Goal: Transaction & Acquisition: Purchase product/service

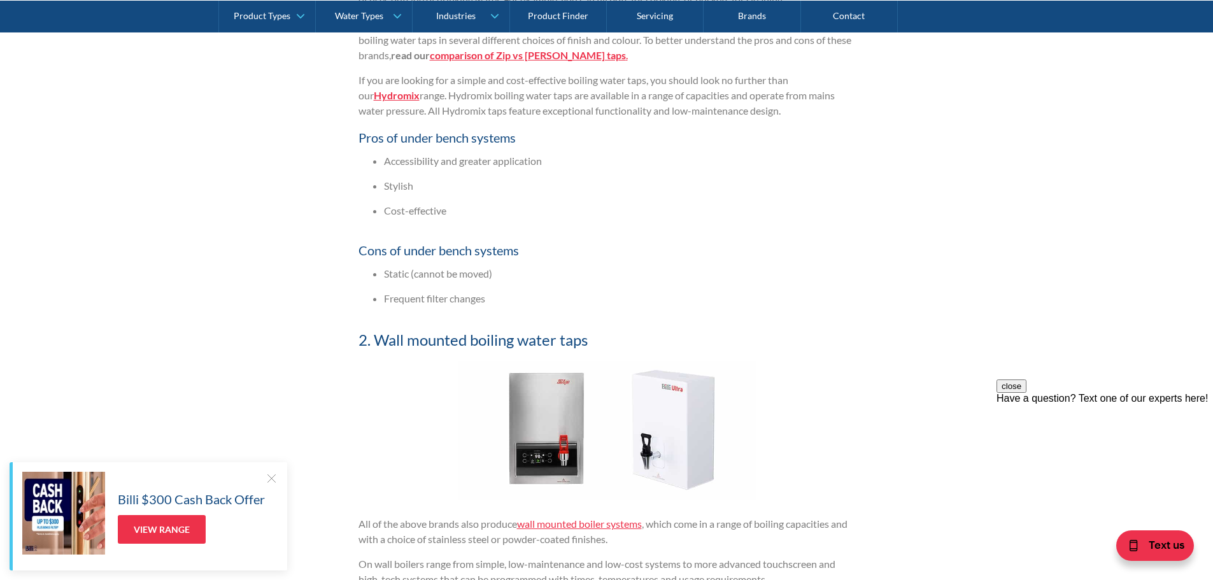
scroll to position [1401, 0]
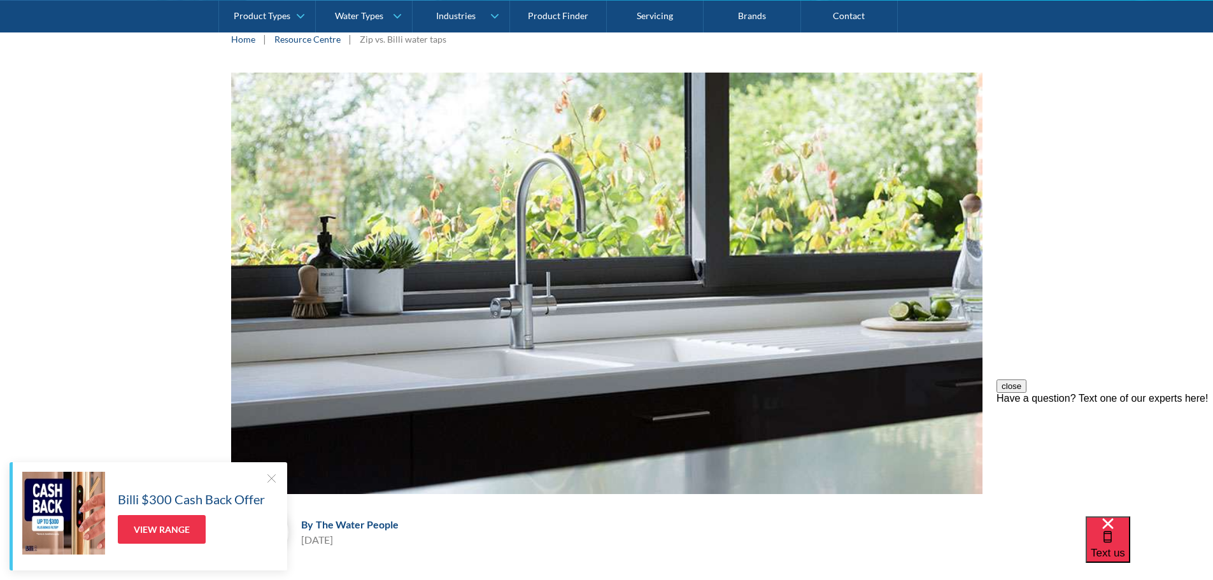
scroll to position [191, 0]
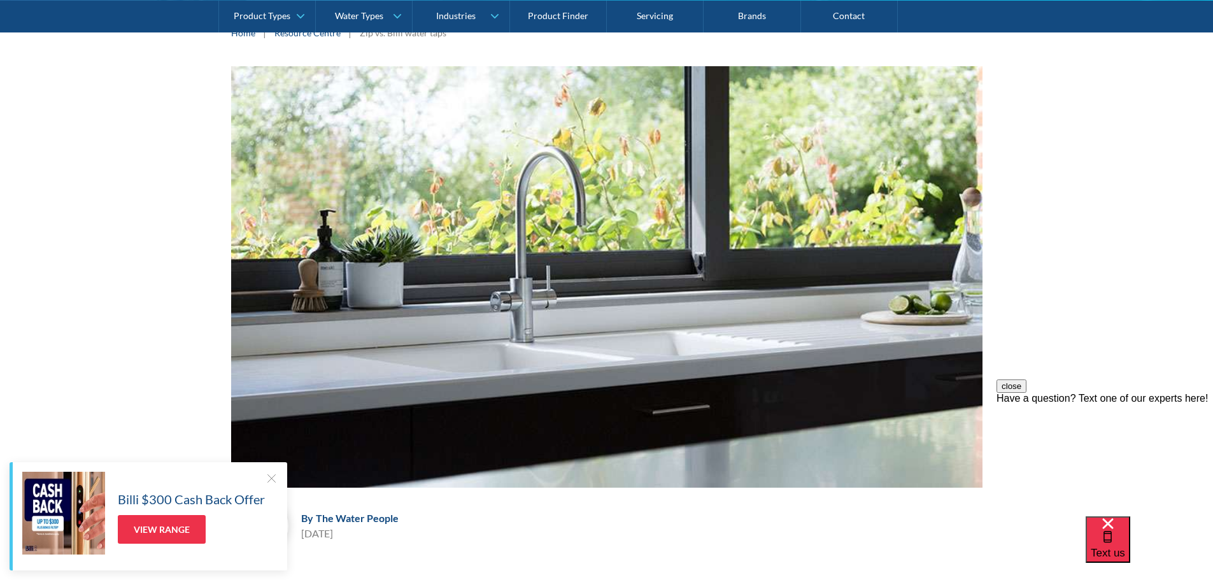
click at [269, 478] on div at bounding box center [271, 478] width 13 height 13
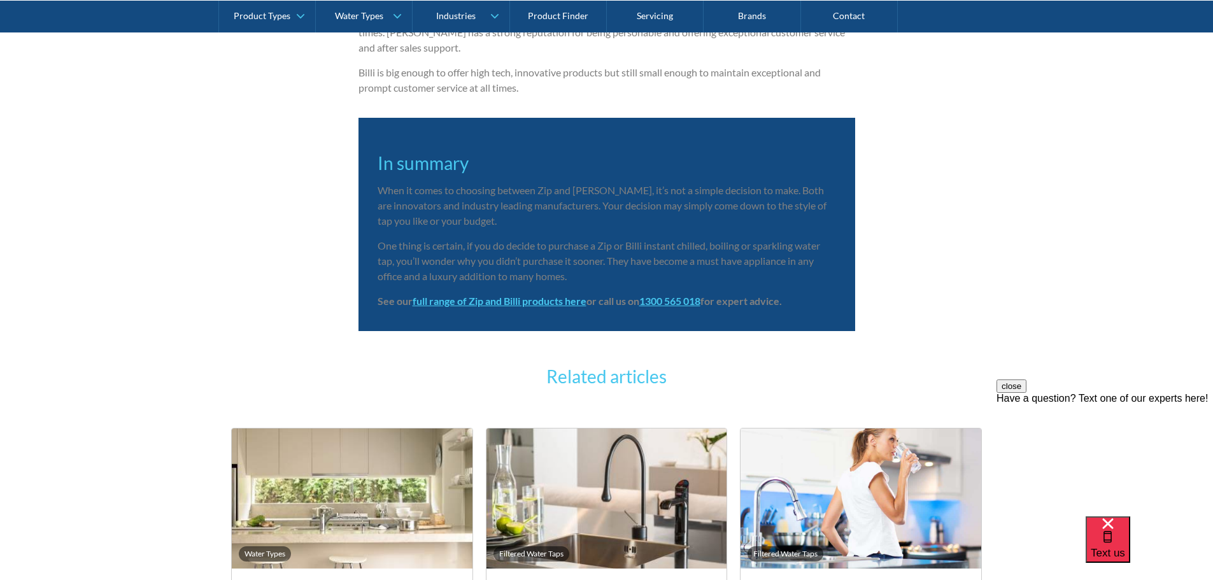
scroll to position [3057, 0]
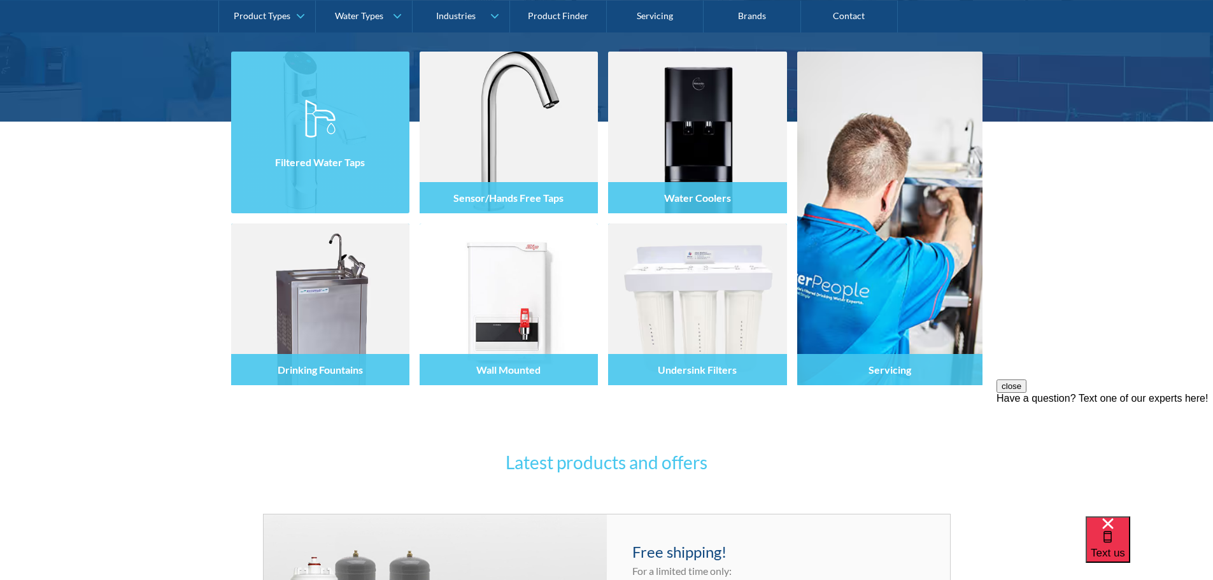
scroll to position [510, 0]
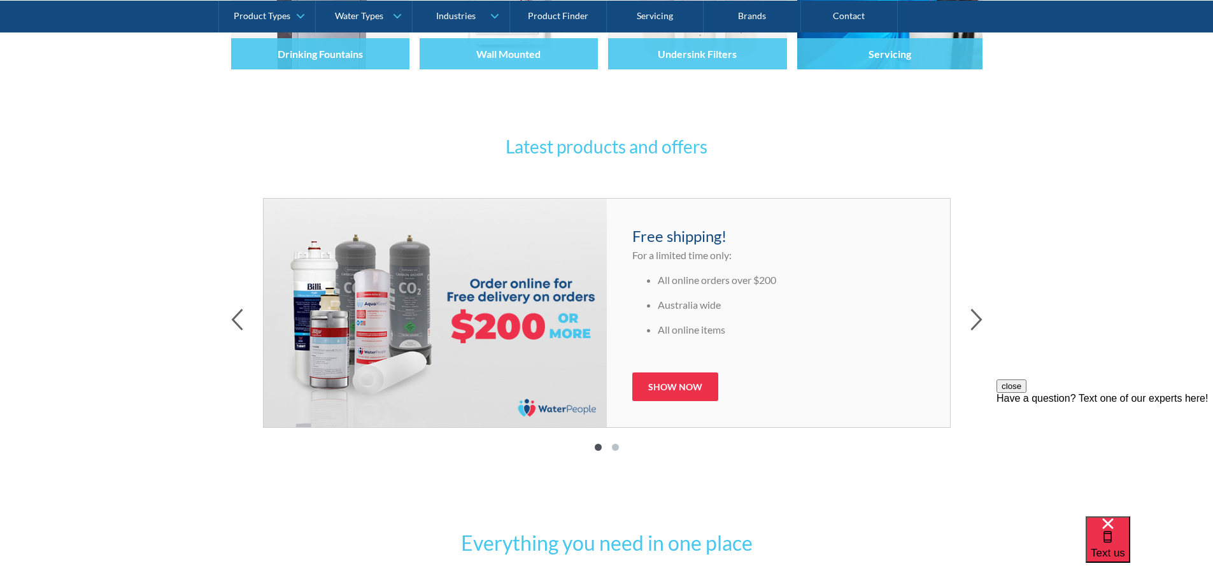
click at [984, 325] on div "Latest products and offers Free shipping! For a limited time only: All online o…" at bounding box center [606, 302] width 1213 height 427
click at [978, 319] on icon "button" at bounding box center [977, 320] width 12 height 22
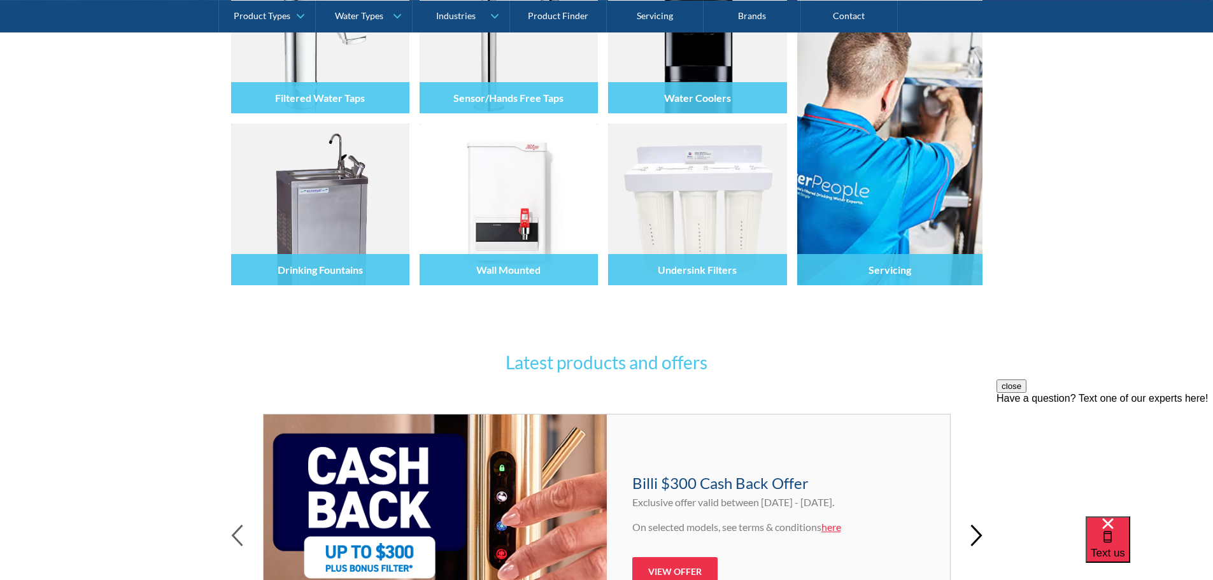
scroll to position [0, 0]
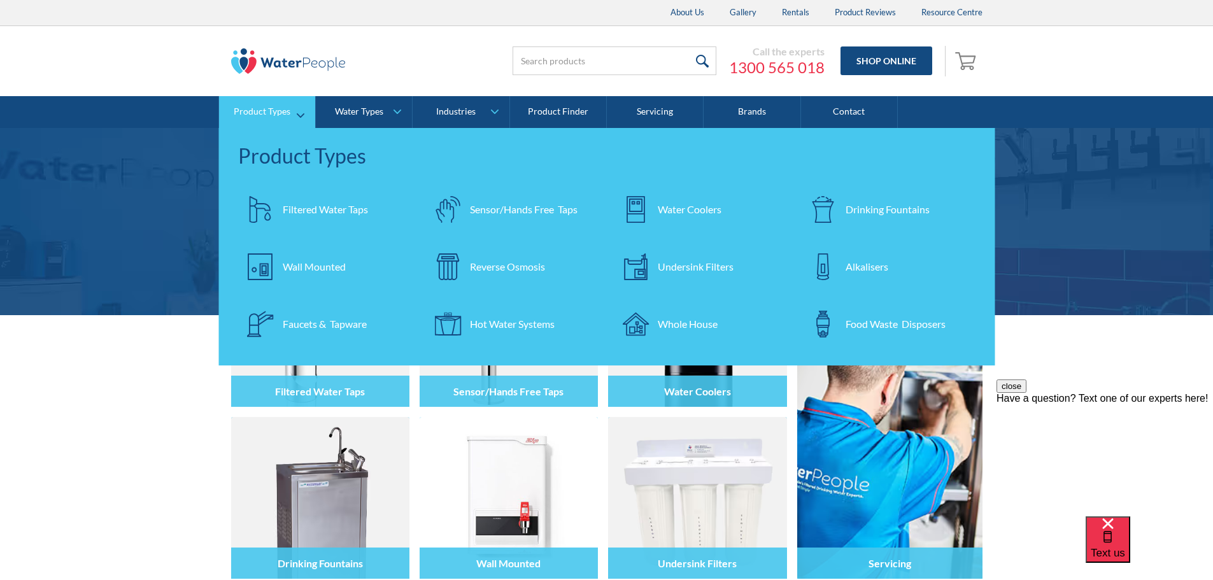
click at [350, 209] on div "Filtered Water Taps" at bounding box center [325, 209] width 85 height 15
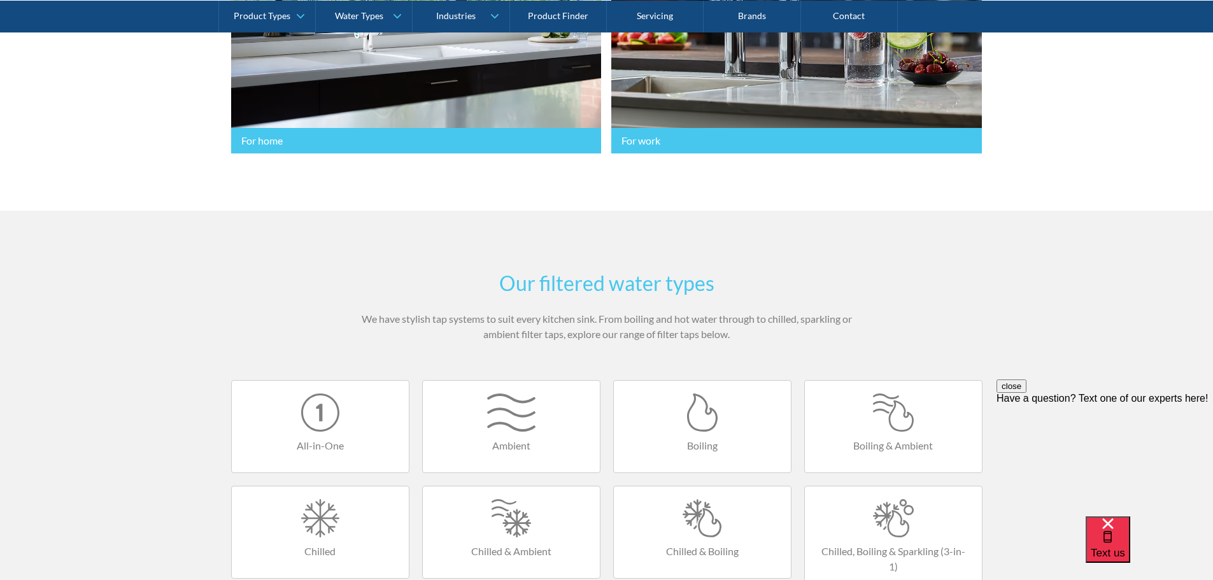
scroll to position [510, 0]
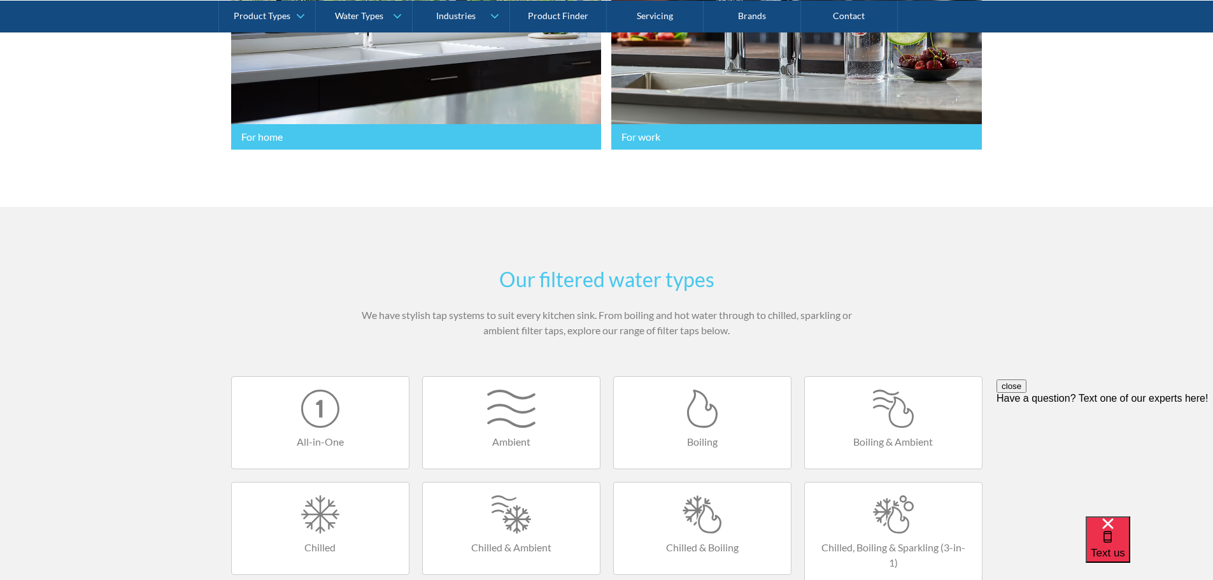
click at [894, 390] on div at bounding box center [894, 409] width 152 height 38
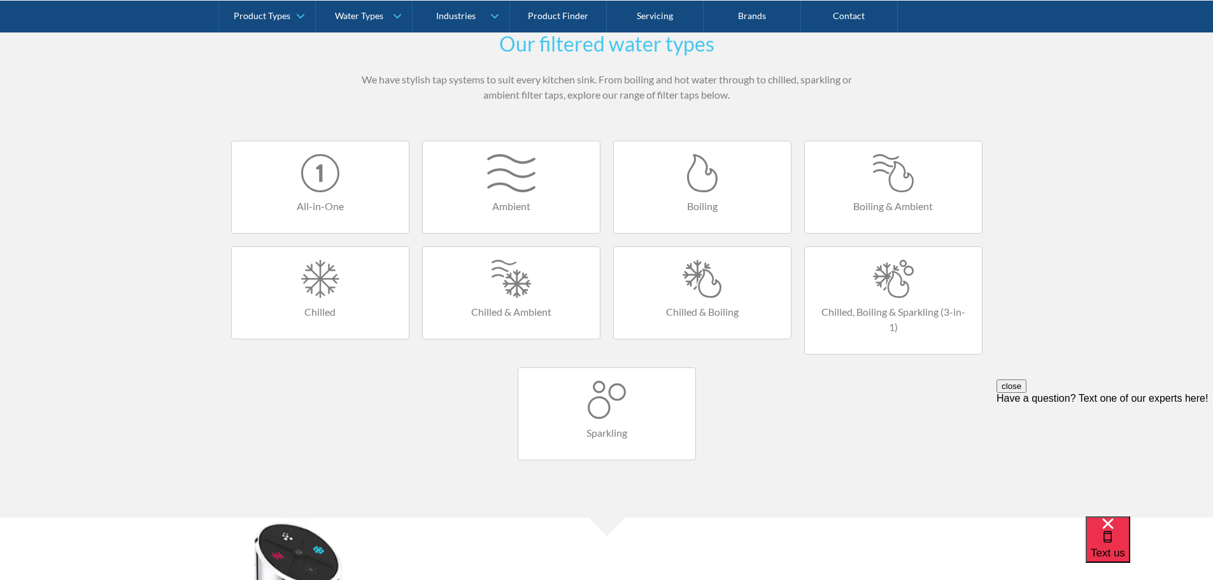
scroll to position [510, 0]
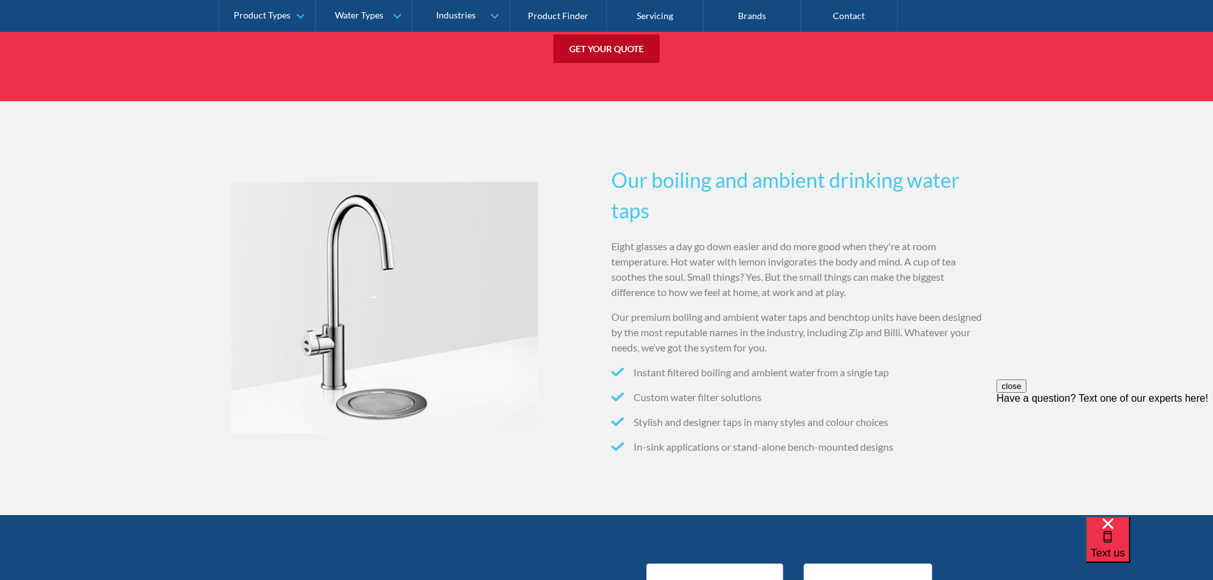
scroll to position [1974, 0]
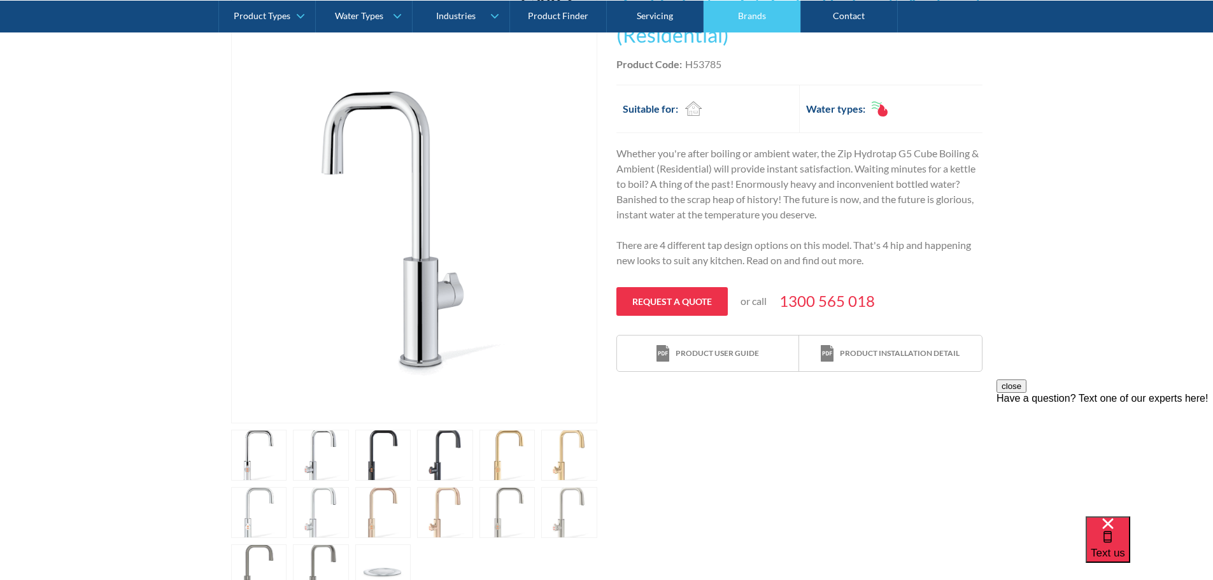
scroll to position [382, 0]
